Goal: Task Accomplishment & Management: Manage account settings

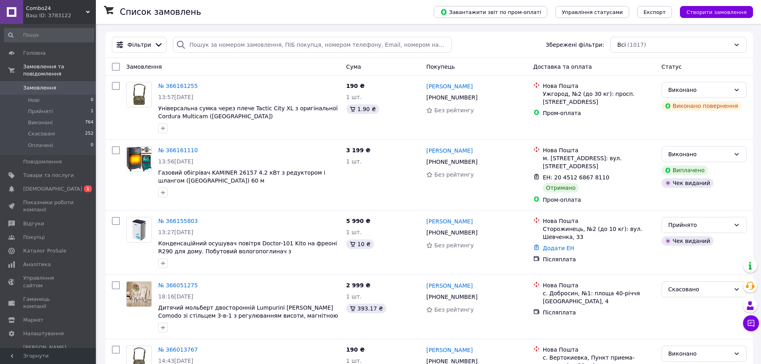
click at [66, 9] on span "Combo24" at bounding box center [56, 8] width 60 height 7
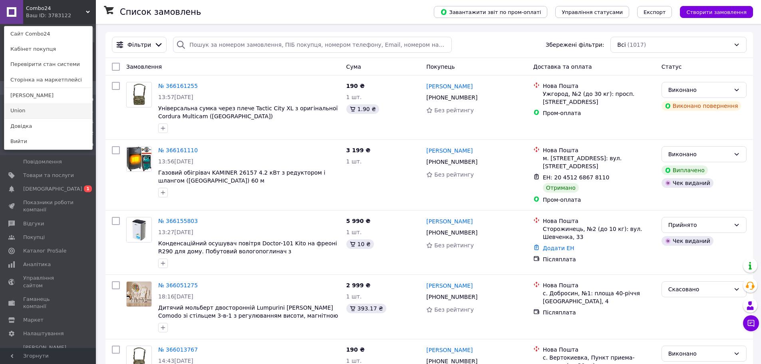
click at [32, 109] on link "Union" at bounding box center [48, 110] width 88 height 15
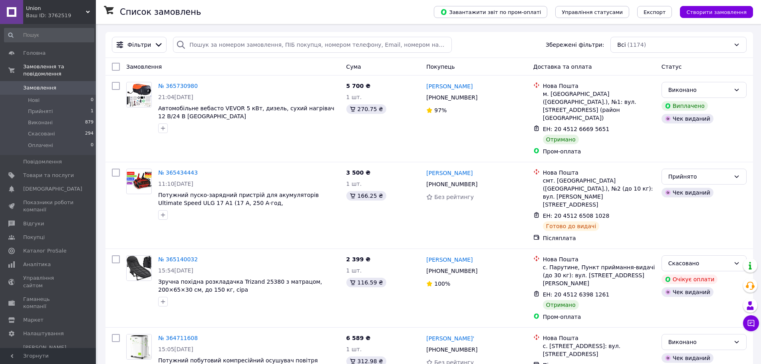
click at [72, 11] on span "Union" at bounding box center [56, 8] width 60 height 7
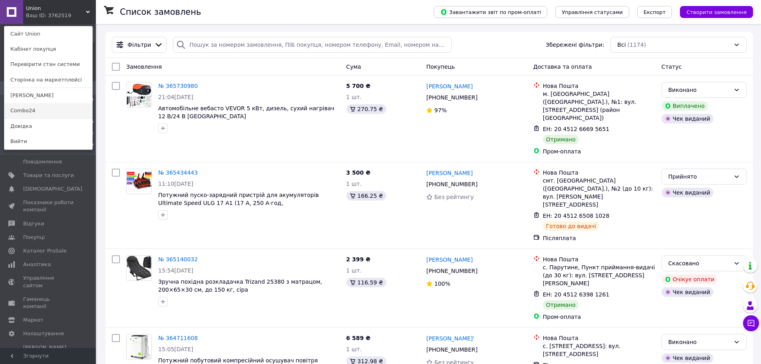
click at [40, 112] on link "Combo24" at bounding box center [48, 110] width 88 height 15
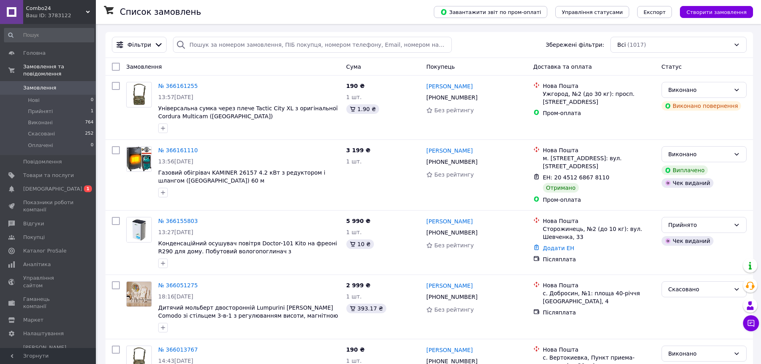
click at [56, 8] on span "Combo24" at bounding box center [56, 8] width 60 height 7
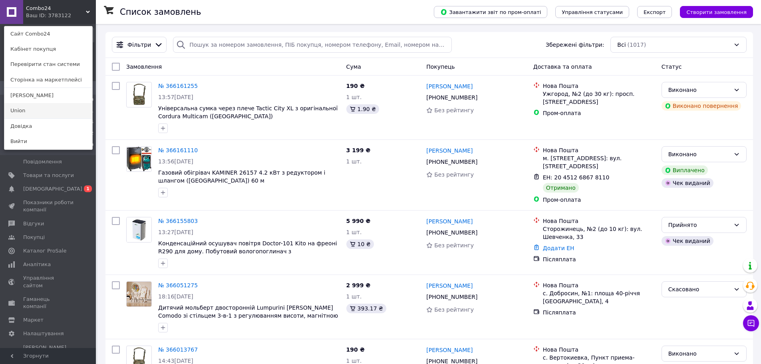
click at [46, 109] on link "Union" at bounding box center [48, 110] width 88 height 15
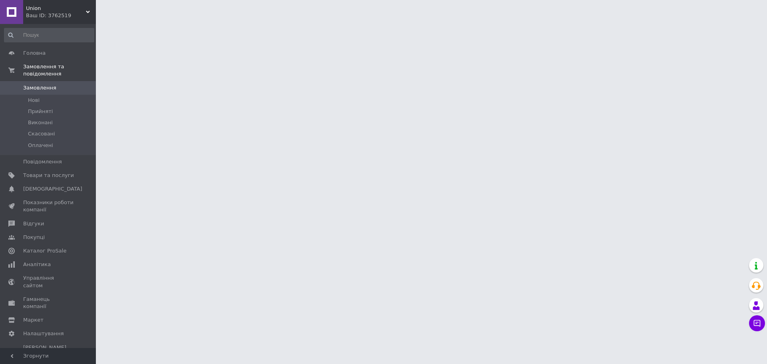
click at [72, 5] on span "Union" at bounding box center [56, 8] width 60 height 7
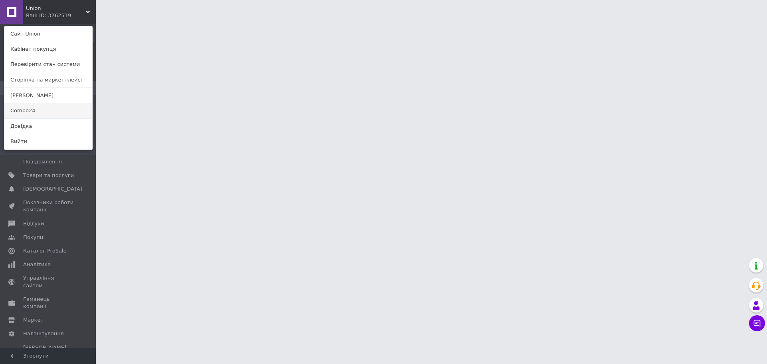
click at [54, 111] on link "Combo24" at bounding box center [48, 110] width 88 height 15
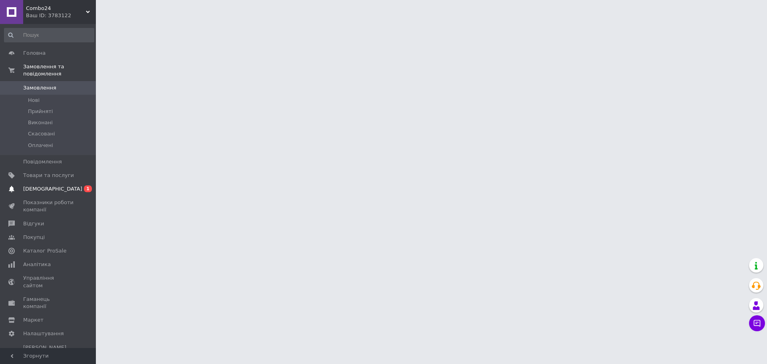
click at [60, 185] on span "[DEMOGRAPHIC_DATA]" at bounding box center [48, 188] width 51 height 7
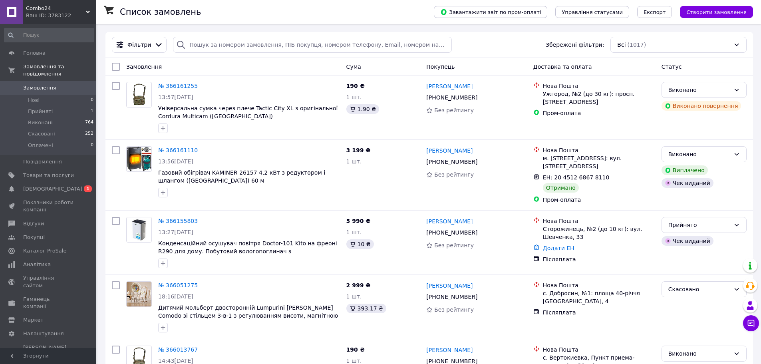
click at [81, 10] on span "Combo24" at bounding box center [56, 8] width 60 height 7
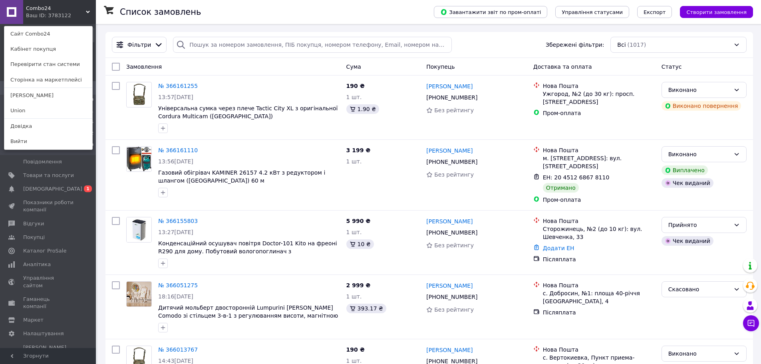
drag, startPoint x: 35, startPoint y: 110, endPoint x: 38, endPoint y: 106, distance: 4.7
click at [35, 111] on link "Union" at bounding box center [48, 110] width 88 height 15
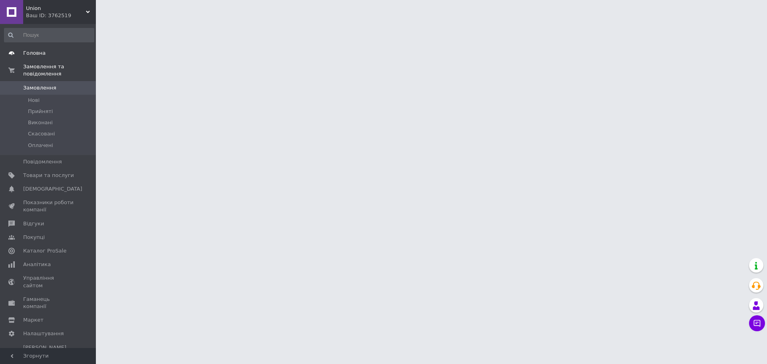
click at [53, 54] on span "Головна" at bounding box center [48, 53] width 51 height 7
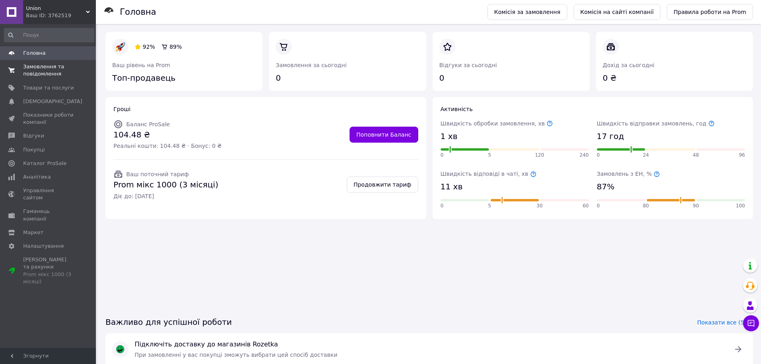
click at [55, 74] on span "Замовлення та повідомлення" at bounding box center [48, 70] width 51 height 14
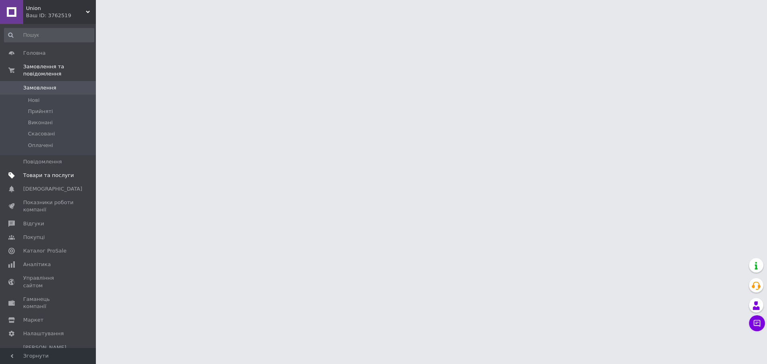
click at [74, 172] on span "Товари та послуги" at bounding box center [48, 175] width 51 height 7
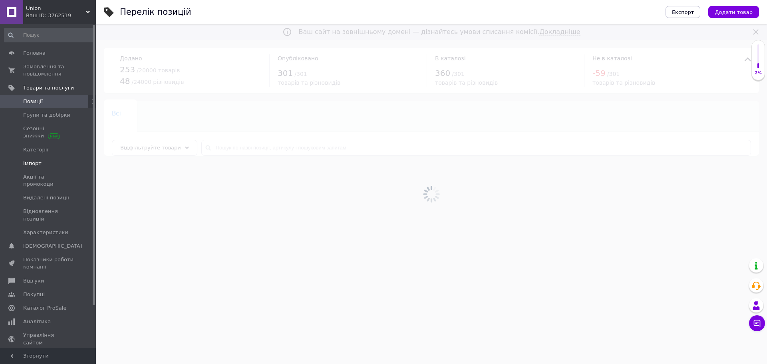
click at [75, 162] on span at bounding box center [85, 163] width 22 height 7
